Goal: Task Accomplishment & Management: Manage account settings

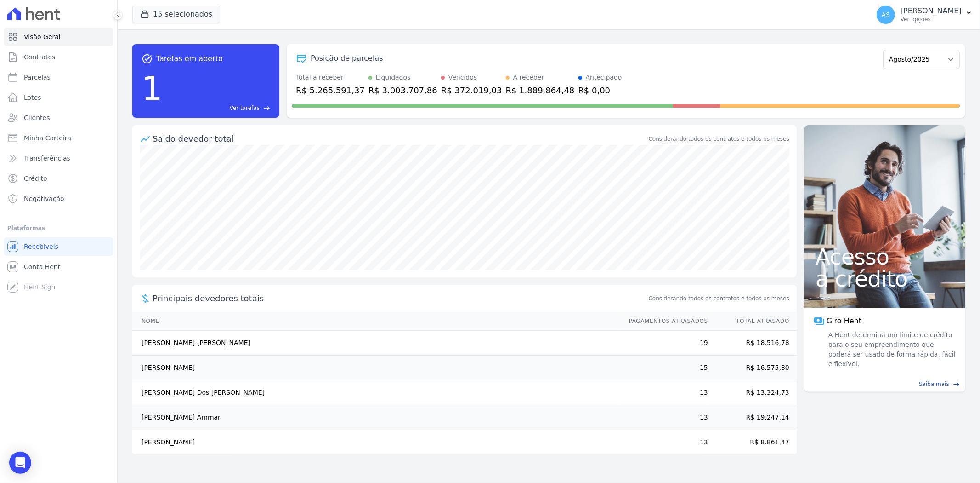
click at [245, 102] on div "1 Ver tarefas east" at bounding box center [206, 88] width 129 height 48
click at [245, 104] on span "Ver tarefas" at bounding box center [245, 108] width 30 height 8
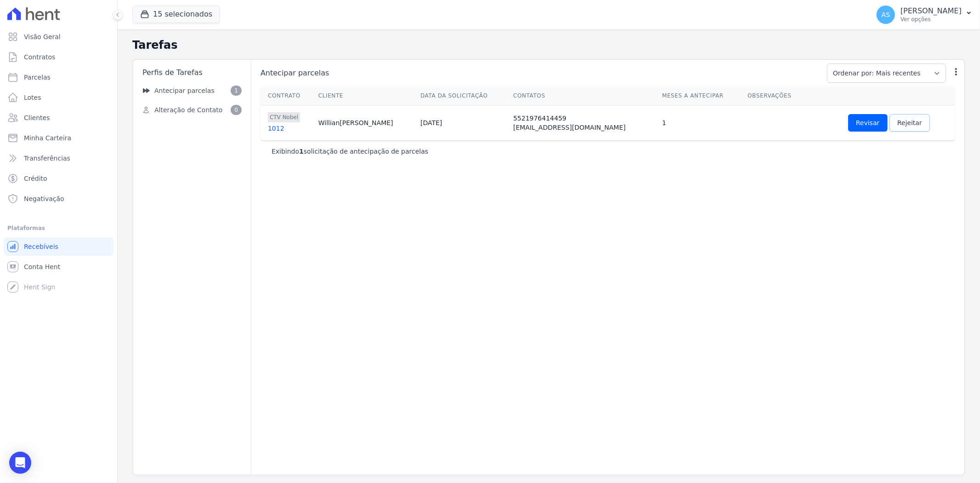
click at [898, 120] on span "Rejeitar" at bounding box center [910, 122] width 25 height 9
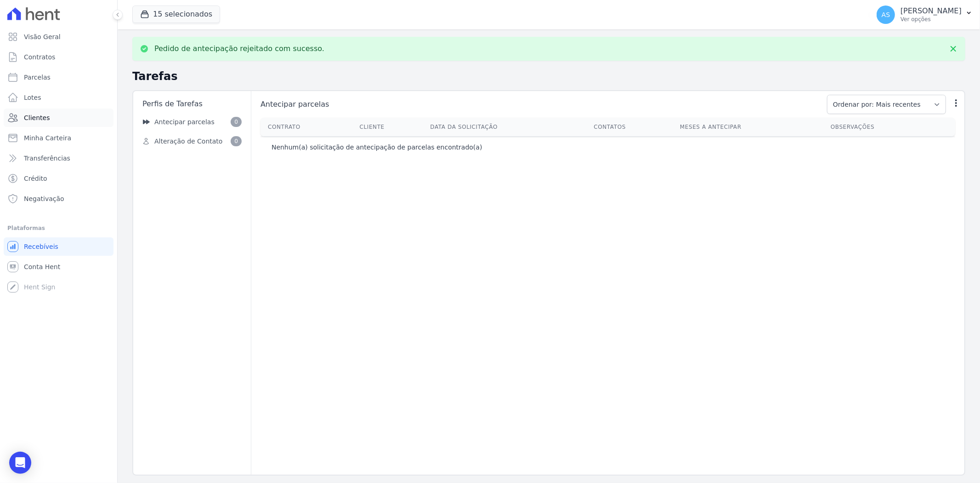
click at [42, 120] on span "Clientes" at bounding box center [37, 117] width 26 height 9
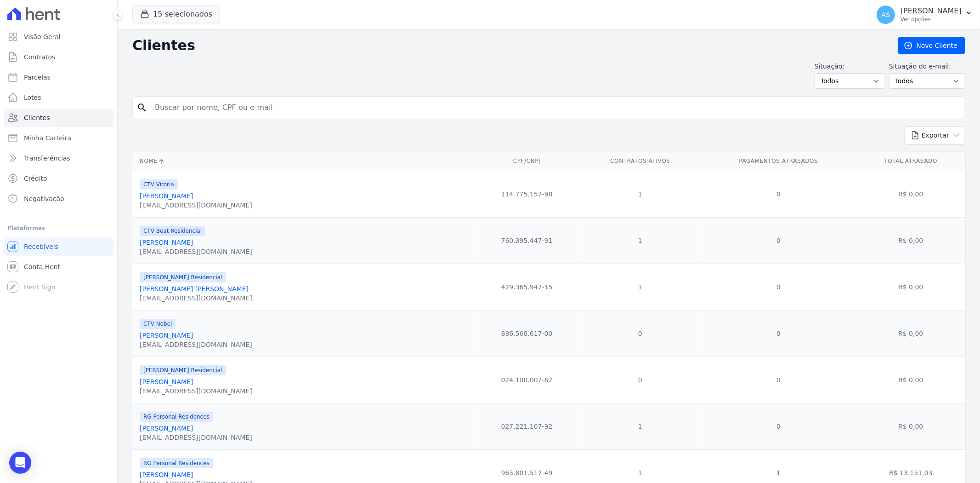
click at [41, 138] on span "Minha Carteira" at bounding box center [47, 137] width 47 height 9
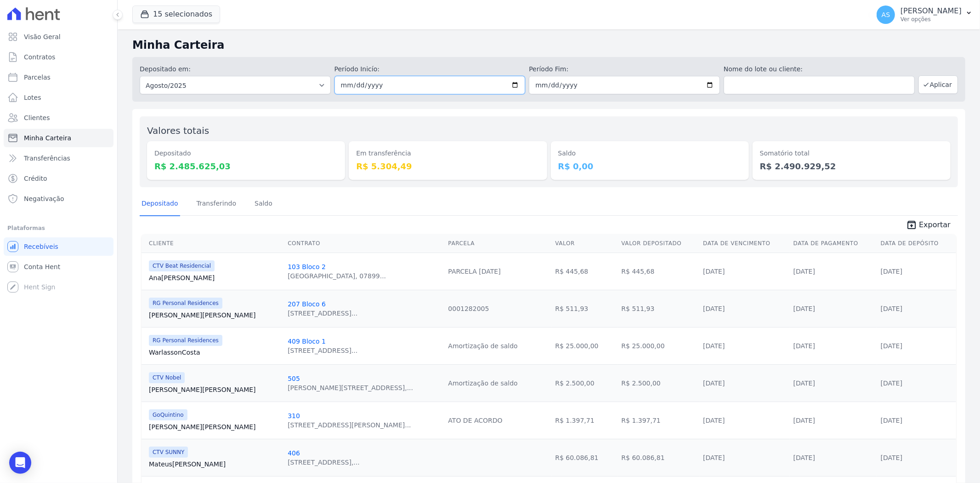
click at [513, 82] on input "2025-08-01" at bounding box center [430, 85] width 191 height 18
type input "[DATE]"
click at [702, 84] on input "2025-08-31" at bounding box center [624, 85] width 191 height 18
type input "[DATE]"
click at [926, 81] on button "Aplicar" at bounding box center [939, 84] width 40 height 18
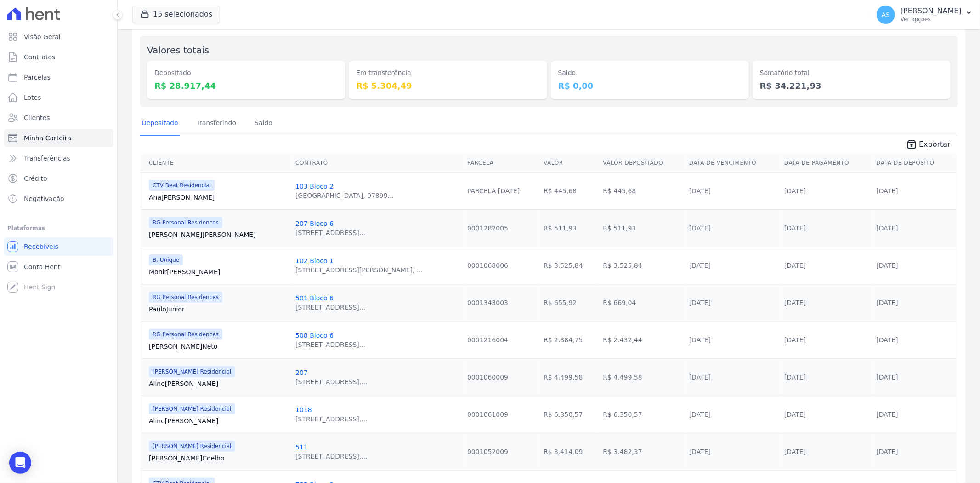
scroll to position [63, 0]
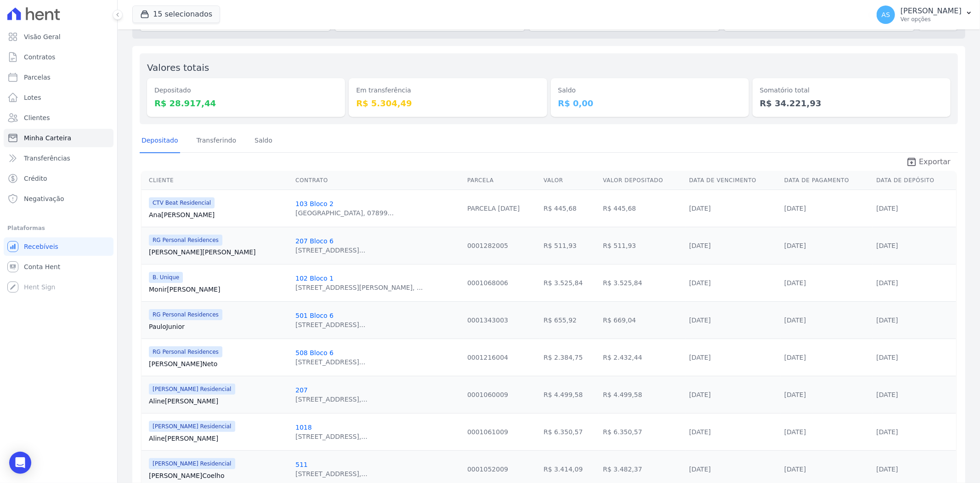
click at [926, 163] on span "Exportar" at bounding box center [935, 161] width 32 height 11
click at [196, 139] on link "Transferindo" at bounding box center [217, 141] width 44 height 24
